Goal: Information Seeking & Learning: Learn about a topic

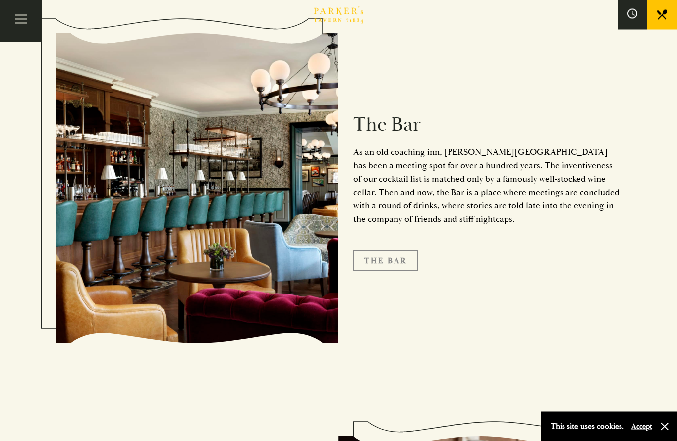
scroll to position [1274, 0]
click at [391, 271] on link "The Bar" at bounding box center [385, 261] width 65 height 21
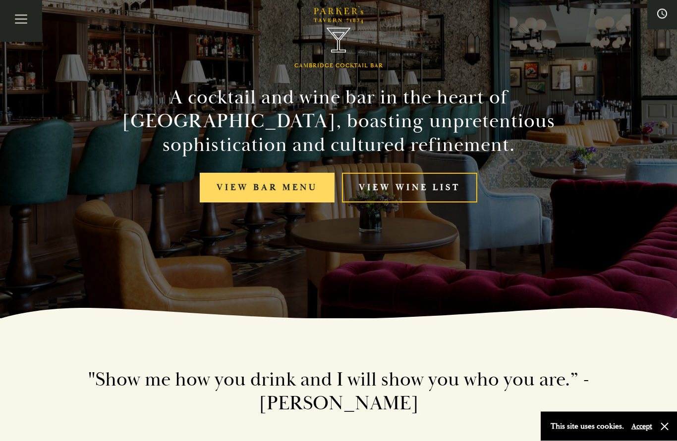
click at [256, 204] on link "View bar menu" at bounding box center [267, 188] width 135 height 30
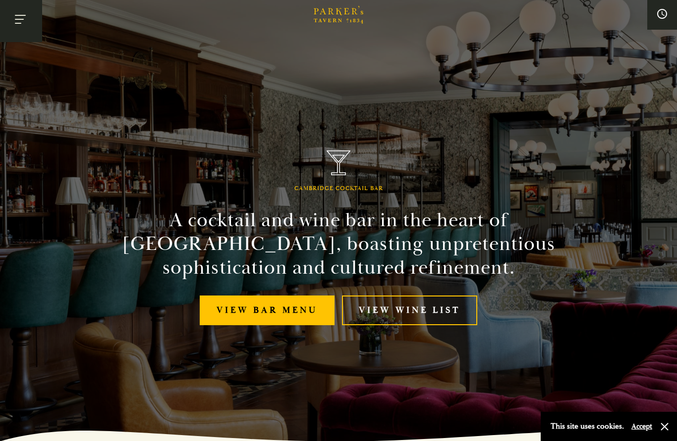
click at [32, 21] on button "Toggle navigation" at bounding box center [21, 21] width 42 height 42
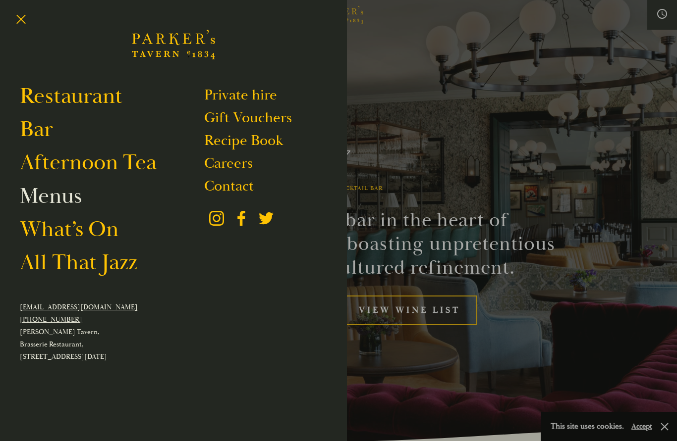
click at [49, 196] on link "Menus" at bounding box center [51, 196] width 62 height 28
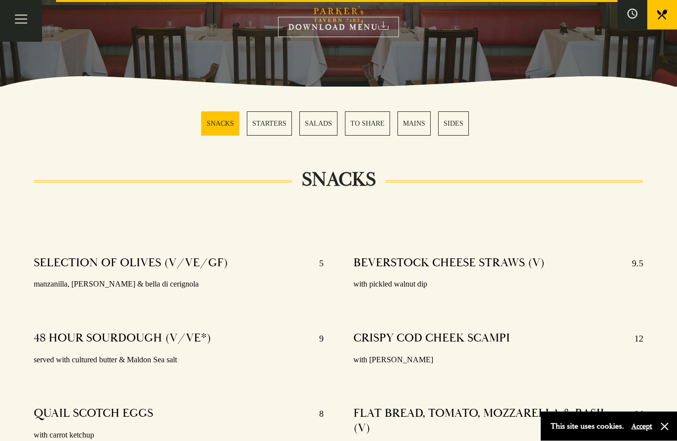
scroll to position [211, 0]
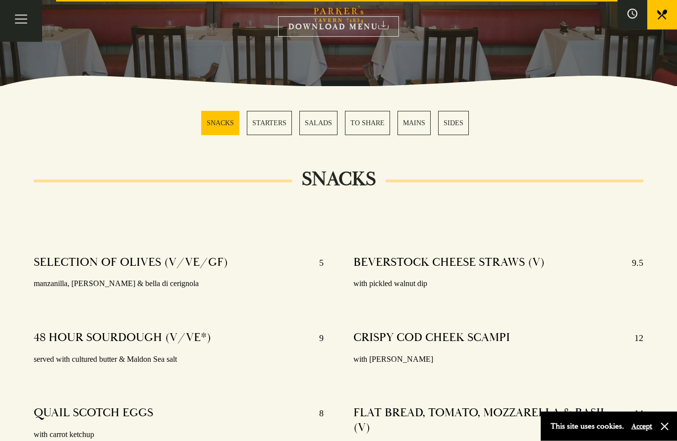
click at [415, 126] on link "MAINS" at bounding box center [413, 123] width 33 height 24
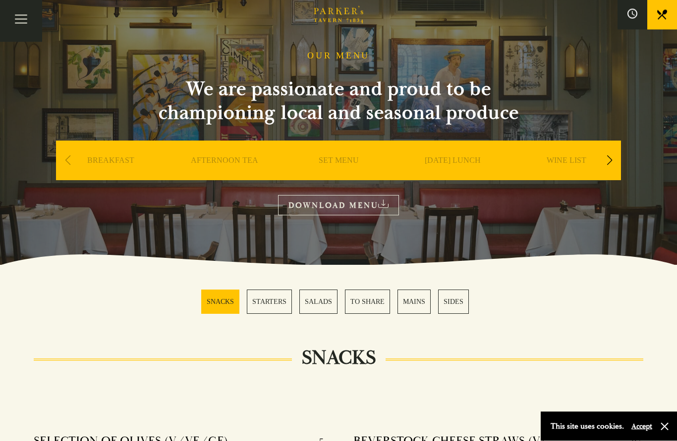
scroll to position [33, 0]
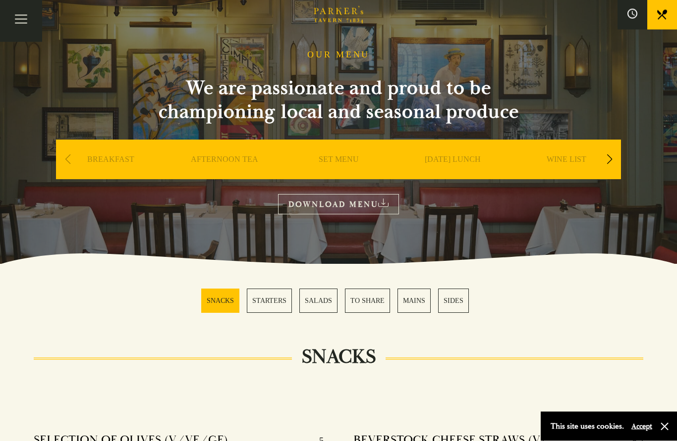
click at [359, 202] on link "DOWNLOAD MENU" at bounding box center [338, 205] width 121 height 20
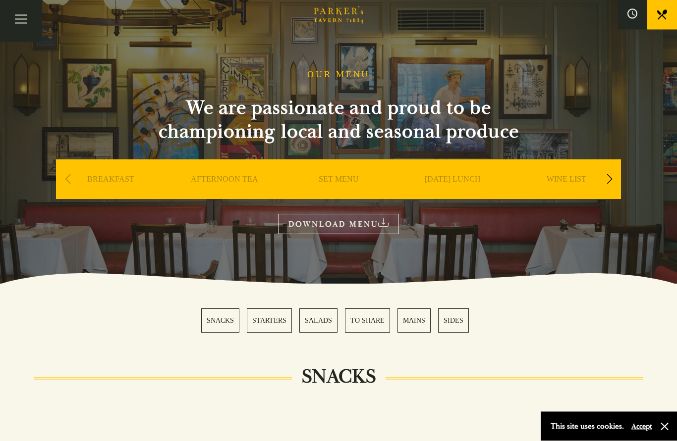
scroll to position [0, 0]
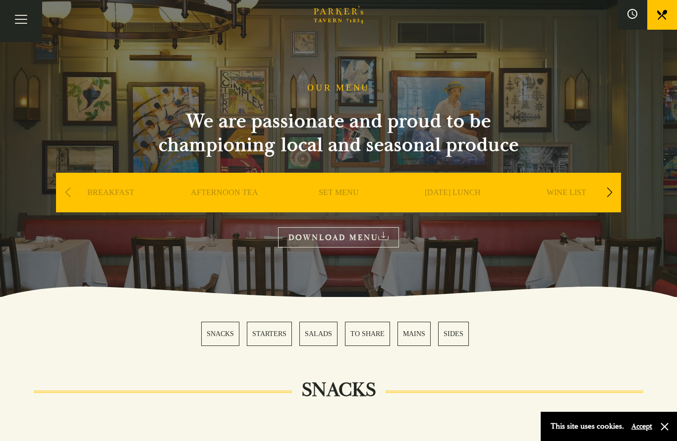
click at [0, 191] on section "OUR MENU We are passionate and proud to be championing local and seasonal produ…" at bounding box center [338, 148] width 677 height 297
click at [329, 193] on link "SET MENU" at bounding box center [339, 208] width 40 height 40
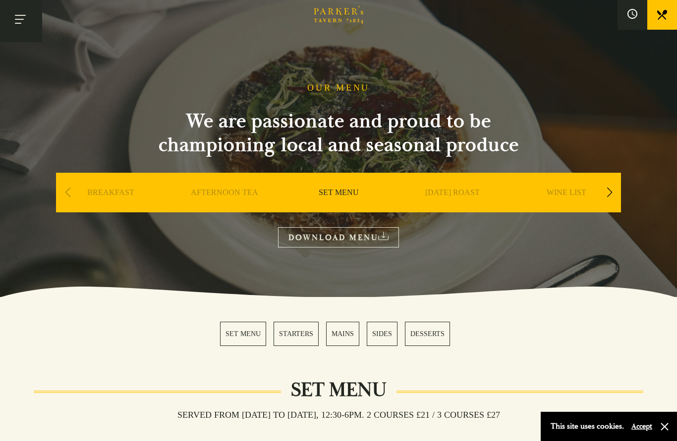
click at [24, 19] on button "Toggle navigation" at bounding box center [21, 21] width 42 height 42
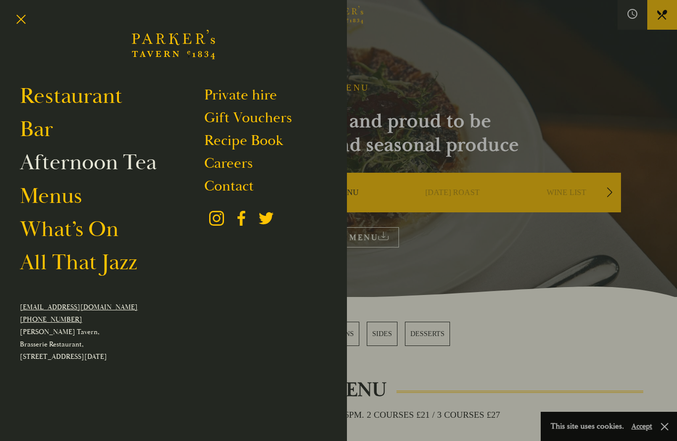
click at [127, 162] on link "Afternoon Tea" at bounding box center [88, 163] width 137 height 28
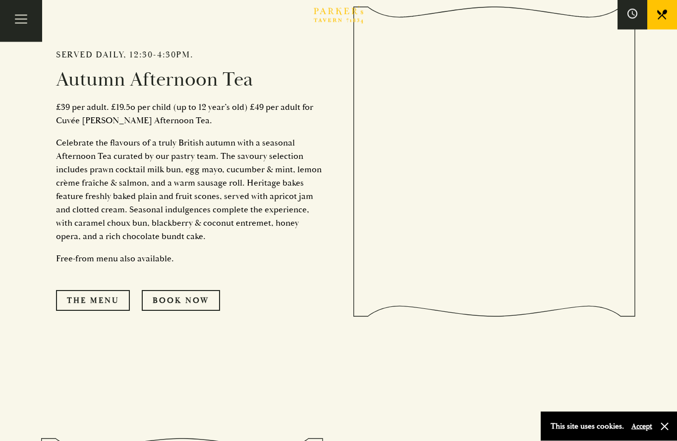
scroll to position [498, 0]
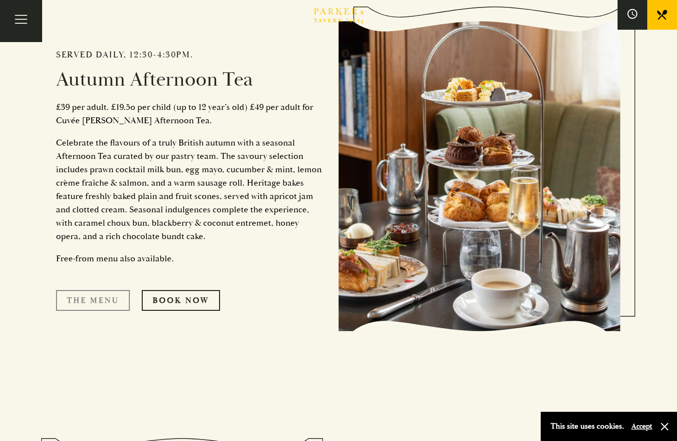
click at [92, 311] on link "The Menu" at bounding box center [93, 300] width 74 height 21
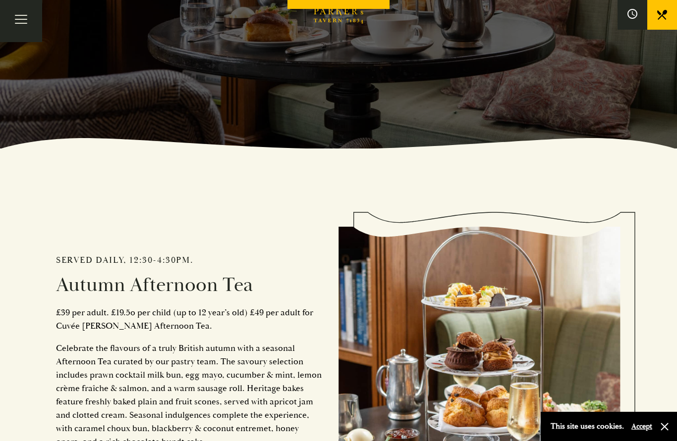
scroll to position [402, 0]
